Goal: Find specific page/section: Find specific page/section

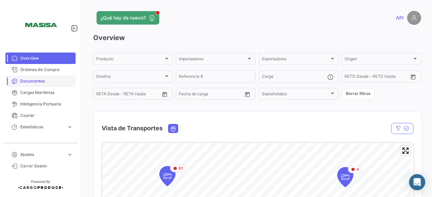
click at [36, 80] on span "Documentos" at bounding box center [46, 81] width 53 height 6
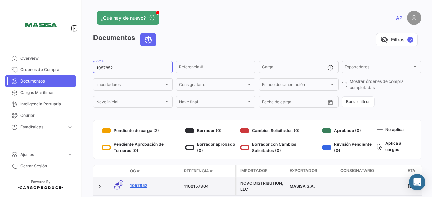
click at [140, 185] on link "1057852" at bounding box center [154, 186] width 49 height 6
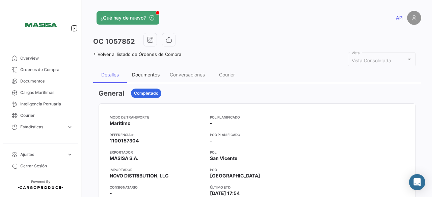
click at [148, 74] on div "Documentos" at bounding box center [146, 75] width 28 height 6
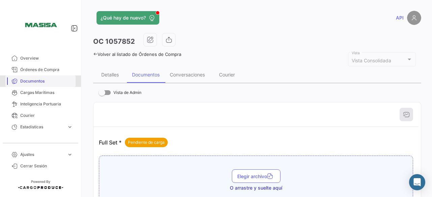
click at [31, 80] on span "Documentos" at bounding box center [46, 81] width 53 height 6
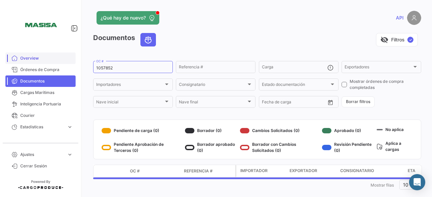
drag, startPoint x: 138, startPoint y: 65, endPoint x: 67, endPoint y: 54, distance: 72.1
click at [67, 54] on mat-sidenav-container "Overview Órdenes de Compra Documentos Cargas Marítimas Inteligencia Portuaria C…" at bounding box center [216, 98] width 432 height 197
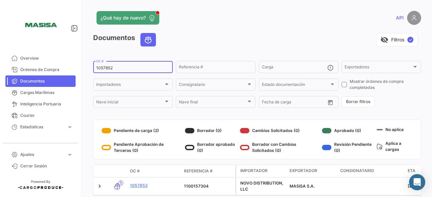
click at [114, 63] on div "1057852 OC #" at bounding box center [133, 66] width 74 height 13
drag, startPoint x: 115, startPoint y: 65, endPoint x: 105, endPoint y: 68, distance: 10.7
click at [105, 68] on div "1057852 OC #" at bounding box center [133, 66] width 74 height 13
drag, startPoint x: 117, startPoint y: 65, endPoint x: 98, endPoint y: 69, distance: 19.9
click at [98, 69] on div "1057852 OC #" at bounding box center [133, 66] width 74 height 13
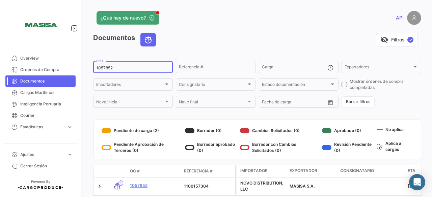
click at [100, 69] on input "1057852" at bounding box center [133, 68] width 74 height 5
paste input "APO-64281"
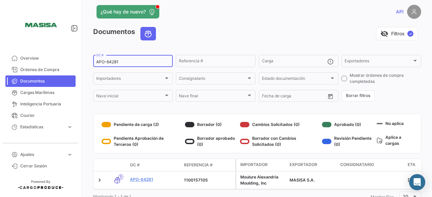
scroll to position [6, 0]
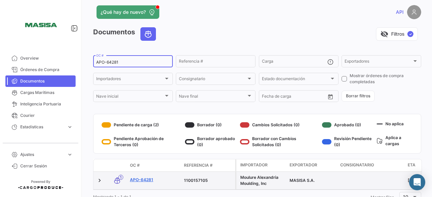
type input "APO-64281"
click at [147, 180] on link "APO-64281" at bounding box center [154, 180] width 49 height 6
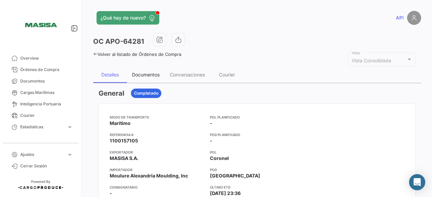
click at [147, 73] on div "Documentos" at bounding box center [146, 75] width 28 height 6
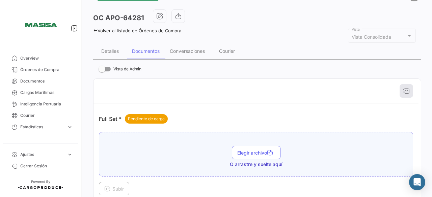
scroll to position [23, 0]
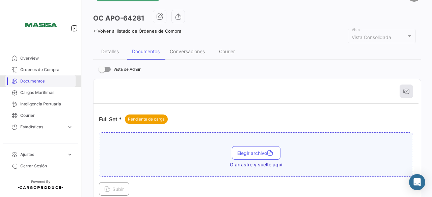
click at [34, 82] on span "Documentos" at bounding box center [46, 81] width 53 height 6
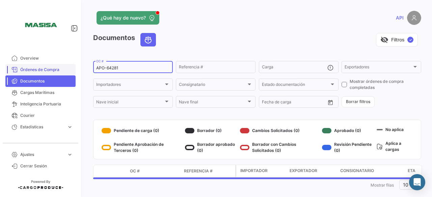
drag, startPoint x: 143, startPoint y: 68, endPoint x: 68, endPoint y: 67, distance: 74.9
click at [68, 67] on mat-sidenav-container "Overview Órdenes de Compra Documentos Cargas Marítimas Inteligencia Portuaria C…" at bounding box center [216, 98] width 432 height 197
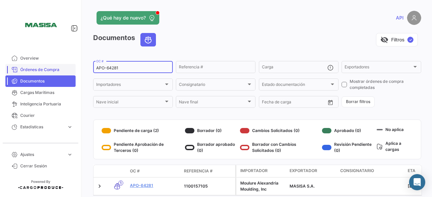
paste input "1057860"
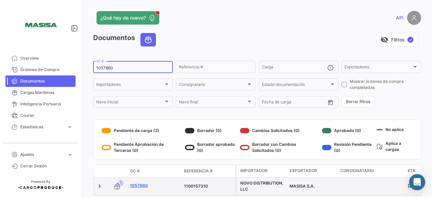
type input "1057860"
click at [140, 185] on link "1057860" at bounding box center [154, 186] width 49 height 6
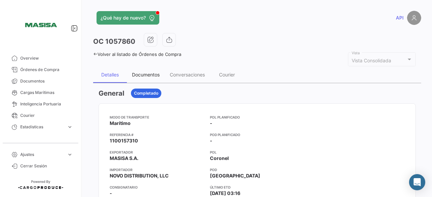
click at [147, 74] on div "Documentos" at bounding box center [146, 75] width 28 height 6
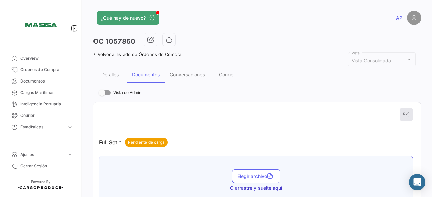
click at [94, 52] on icon at bounding box center [95, 54] width 4 height 4
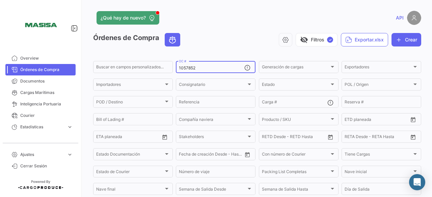
click at [205, 71] on input "1057852" at bounding box center [211, 68] width 65 height 5
click at [205, 70] on input "1057852" at bounding box center [211, 68] width 65 height 5
click at [28, 80] on span "Documentos" at bounding box center [46, 81] width 53 height 6
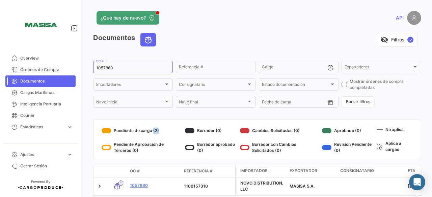
drag, startPoint x: 157, startPoint y: 132, endPoint x: 151, endPoint y: 132, distance: 6.1
click at [151, 132] on div "Pendiente de carga (2)" at bounding box center [142, 131] width 81 height 11
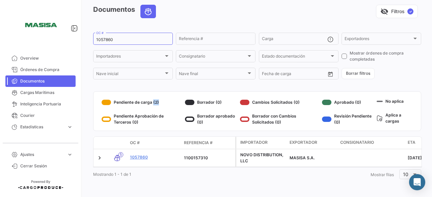
scroll to position [30, 0]
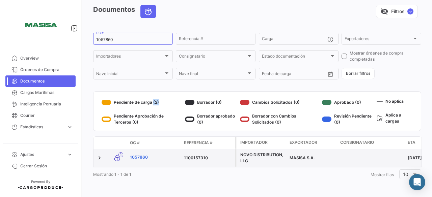
click at [135, 156] on link "1057860" at bounding box center [154, 158] width 49 height 6
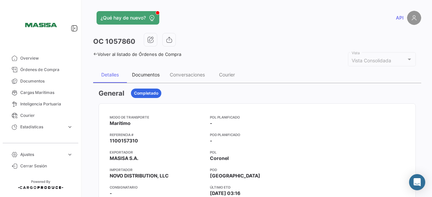
click at [140, 78] on div "Documentos" at bounding box center [146, 75] width 38 height 16
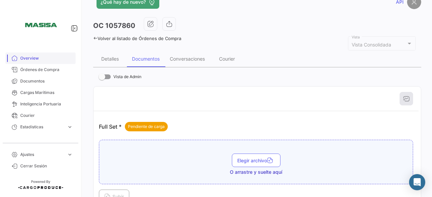
scroll to position [16, 0]
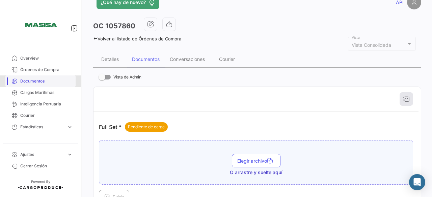
click at [36, 80] on span "Documentos" at bounding box center [46, 81] width 53 height 6
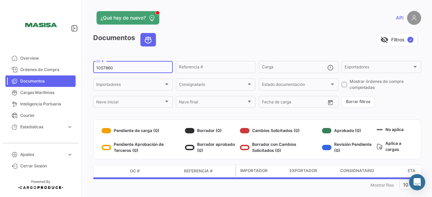
click at [131, 64] on div "1057860 OC #" at bounding box center [133, 66] width 74 height 13
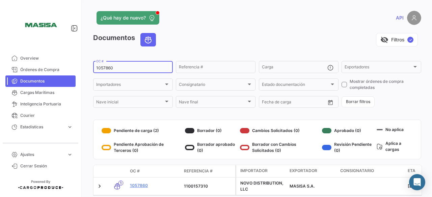
drag, startPoint x: 126, startPoint y: 67, endPoint x: 86, endPoint y: 60, distance: 40.4
click at [86, 60] on div "¿Qué hay de nuevo? API Documentos visibility_off Filtros ✓ 1057860 OC # Referen…" at bounding box center [257, 98] width 350 height 197
paste input "2337735"
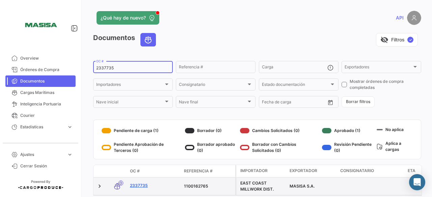
type input "2337735"
click at [138, 185] on link "2337735" at bounding box center [154, 186] width 49 height 6
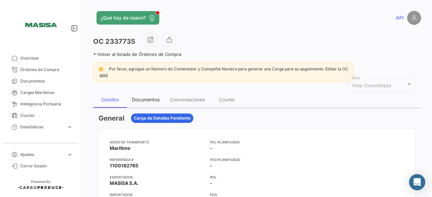
click at [146, 97] on div "Documentos" at bounding box center [146, 100] width 28 height 6
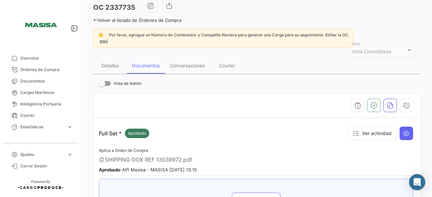
scroll to position [34, 0]
click at [38, 81] on span "Documentos" at bounding box center [46, 81] width 53 height 6
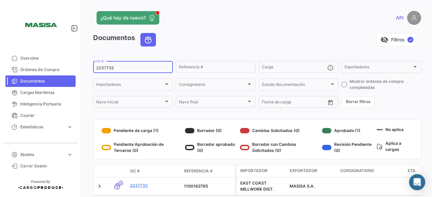
drag, startPoint x: 123, startPoint y: 66, endPoint x: 91, endPoint y: 64, distance: 31.4
click at [91, 64] on div "¿Qué hay de nuevo? API Documentos visibility_off Filtros ✓ 2337735 OC # Referen…" at bounding box center [257, 98] width 350 height 197
paste input "13039952"
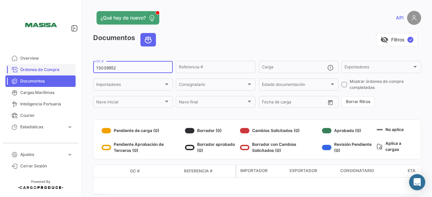
drag, startPoint x: 123, startPoint y: 67, endPoint x: 68, endPoint y: 69, distance: 54.7
click at [68, 69] on mat-sidenav-container "Overview Órdenes de Compra Documentos Cargas Marítimas Inteligencia Portuaria C…" at bounding box center [216, 98] width 432 height 197
paste input "26987"
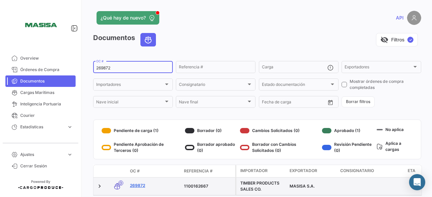
type input "269872"
click at [139, 185] on link "269872" at bounding box center [154, 186] width 49 height 6
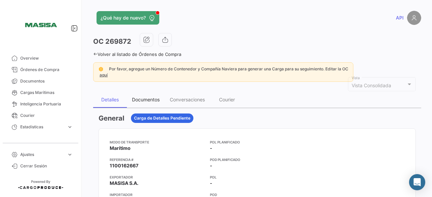
click at [147, 100] on div "Documentos" at bounding box center [146, 100] width 28 height 6
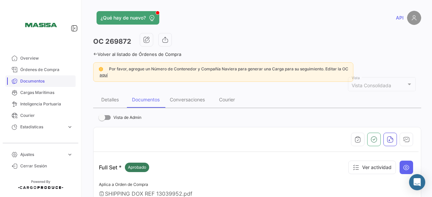
click at [30, 80] on span "Documentos" at bounding box center [46, 81] width 53 height 6
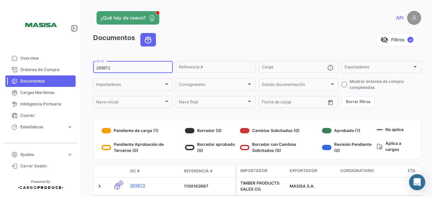
drag, startPoint x: 128, startPoint y: 69, endPoint x: 92, endPoint y: 62, distance: 36.3
click at [92, 62] on div "¿Qué hay de nuevo? API Documentos visibility_off Filtros ✓ 269872 OC # Referenc…" at bounding box center [257, 98] width 350 height 197
paste input "176123"
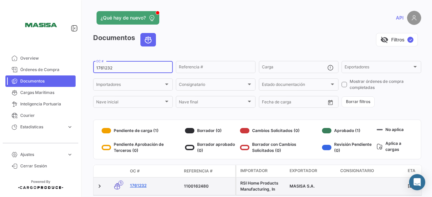
type input "1761232"
click at [140, 185] on link "1761232" at bounding box center [154, 186] width 49 height 6
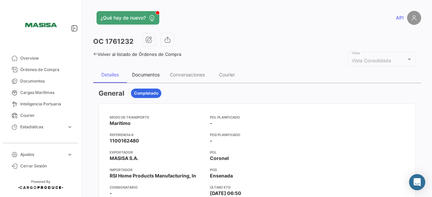
click at [150, 74] on div "Documentos" at bounding box center [146, 75] width 28 height 6
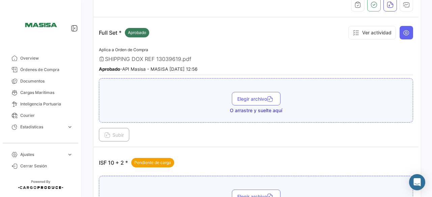
scroll to position [110, 0]
click at [48, 68] on span "Órdenes de Compra" at bounding box center [46, 70] width 53 height 6
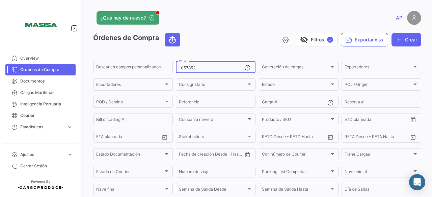
click at [203, 65] on div "1057852 OC #" at bounding box center [211, 66] width 65 height 13
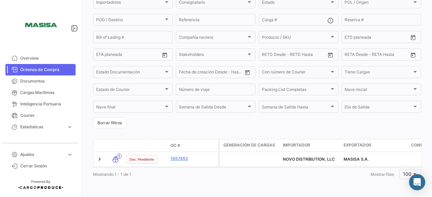
scroll to position [83, 0]
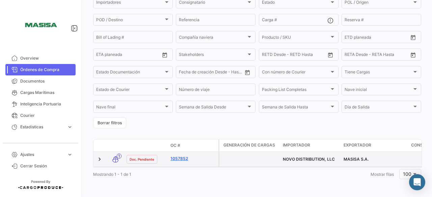
click at [172, 160] on link "1057852" at bounding box center [192, 159] width 45 height 6
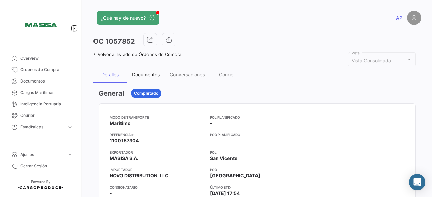
click at [151, 72] on div "Documentos" at bounding box center [146, 75] width 28 height 6
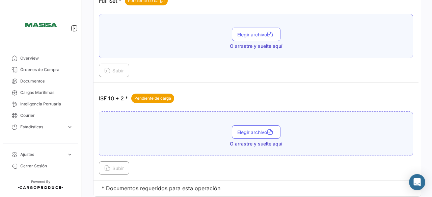
scroll to position [142, 0]
drag, startPoint x: 99, startPoint y: 96, endPoint x: 128, endPoint y: 97, distance: 29.7
click at [128, 97] on p "ISF 10 + 2 * Pendiente de carga" at bounding box center [136, 98] width 75 height 9
copy p "ISF 10 + 2 *"
